Goal: Task Accomplishment & Management: Use online tool/utility

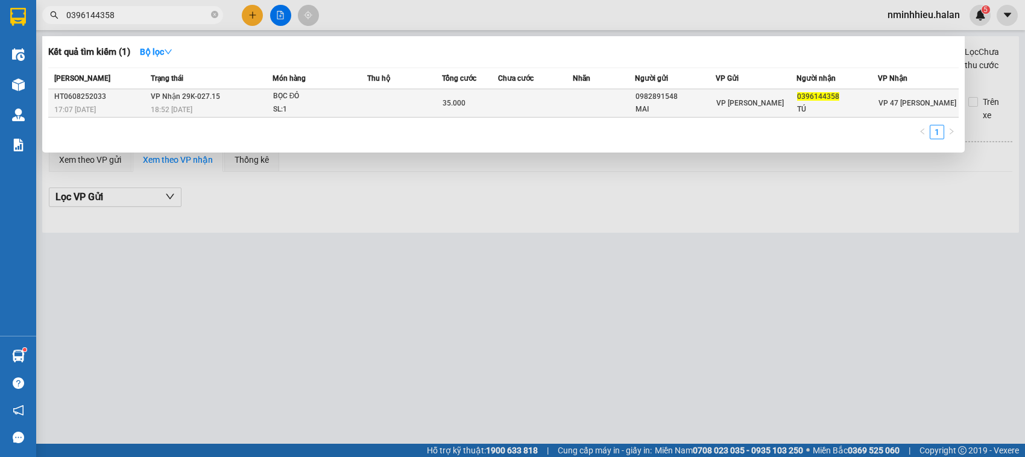
type input "0396144358"
click at [704, 97] on div "0982891548" at bounding box center [676, 96] width 80 height 13
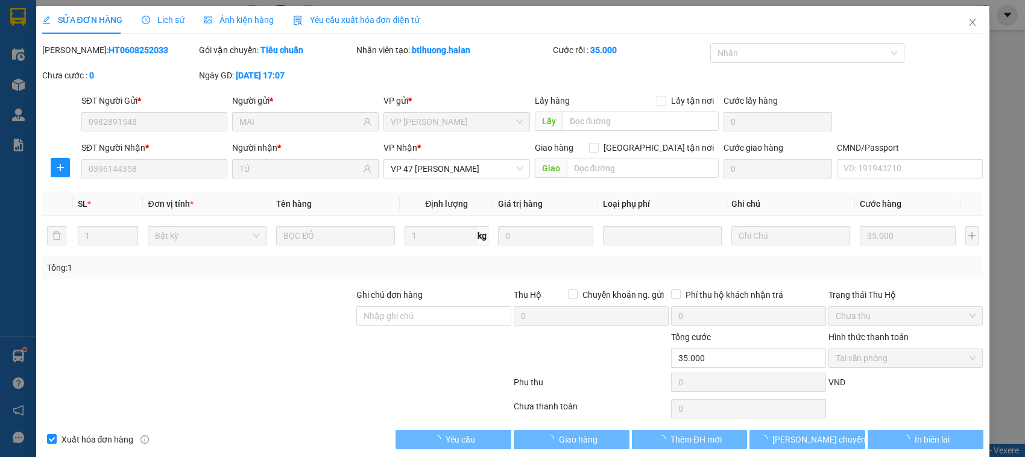
type input "0982891548"
type input "MAI"
type input "0396144358"
type input "TÚ"
type input "35.000"
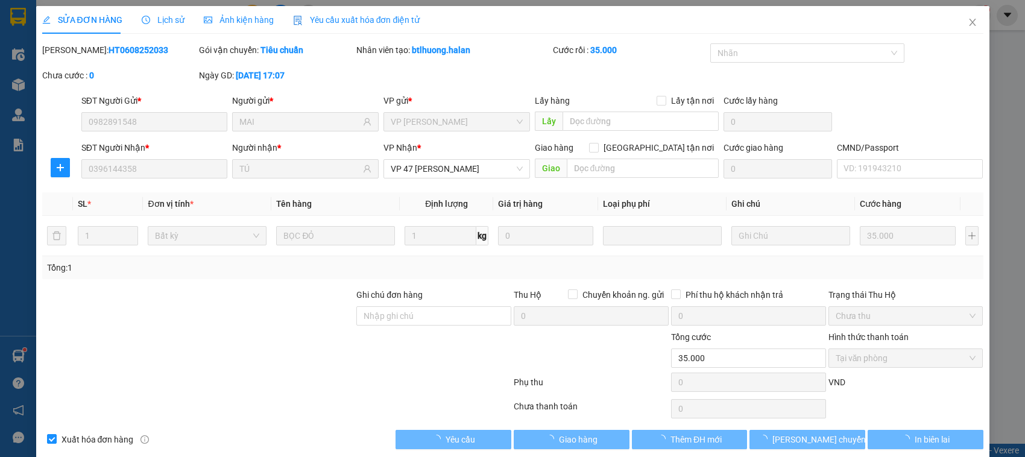
scroll to position [16, 0]
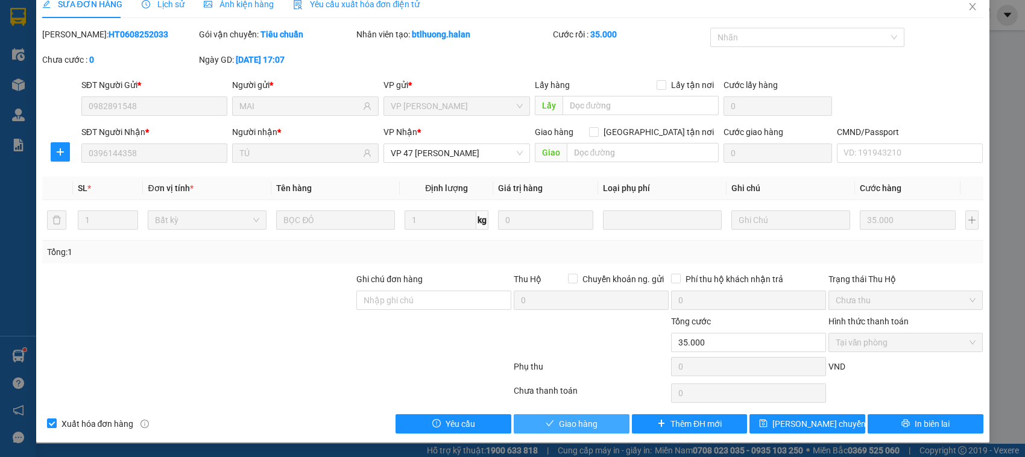
click at [547, 425] on icon "check" at bounding box center [550, 423] width 8 height 8
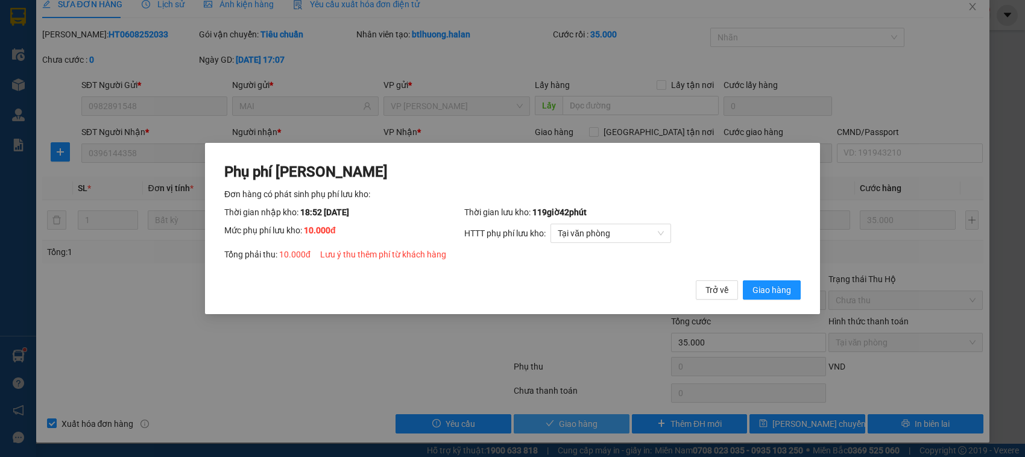
click at [743, 280] on button "Giao hàng" at bounding box center [772, 289] width 58 height 19
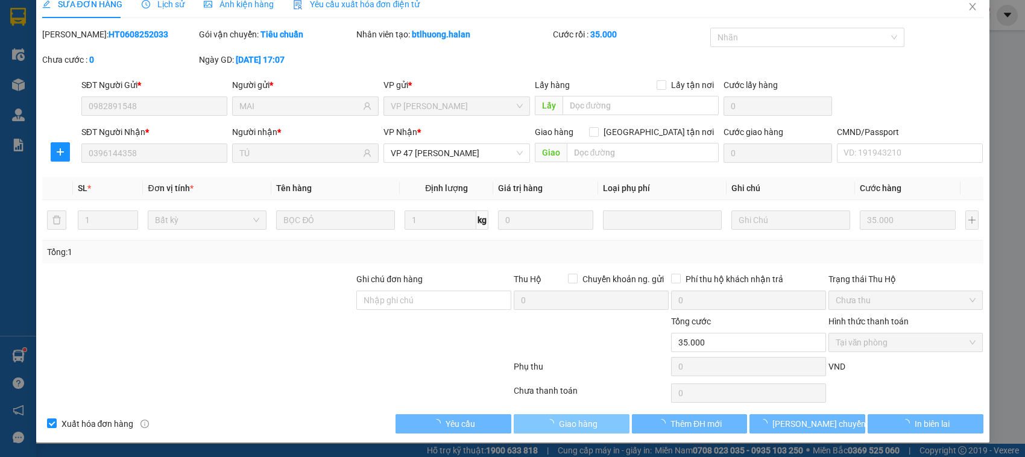
type input "45.000"
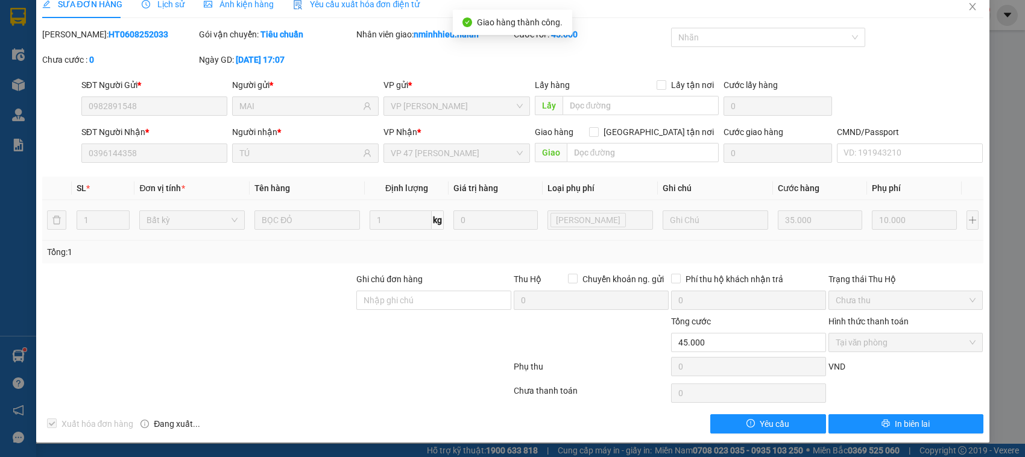
scroll to position [0, 0]
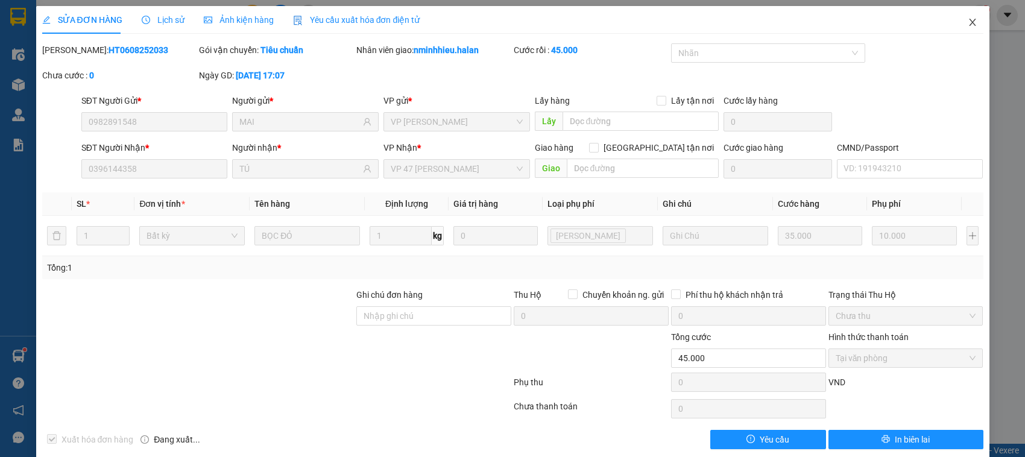
click at [956, 32] on span "Close" at bounding box center [973, 23] width 34 height 34
